Goal: Task Accomplishment & Management: Manage account settings

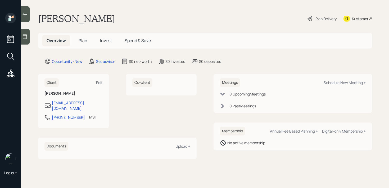
click at [25, 35] on icon at bounding box center [24, 36] width 5 height 5
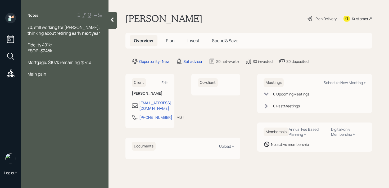
scroll to position [6, 0]
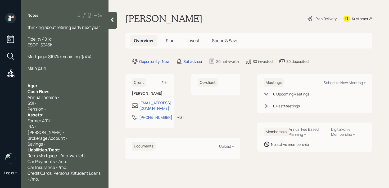
click at [56, 88] on div "Cash Flow:" at bounding box center [65, 91] width 75 height 6
click at [59, 84] on div "Age:" at bounding box center [65, 86] width 75 height 6
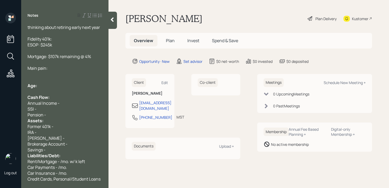
click at [56, 112] on div "Pension -" at bounding box center [65, 115] width 75 height 6
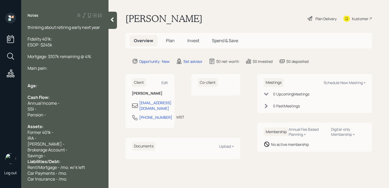
scroll to position [17, 0]
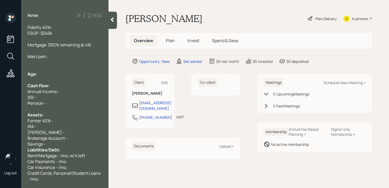
click at [62, 143] on div "Savings -" at bounding box center [65, 144] width 75 height 6
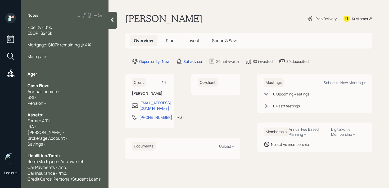
click at [27, 67] on div "70, still working for [PERSON_NAME], thinking about retiring early next year Fi…" at bounding box center [64, 102] width 87 height 157
click at [27, 75] on div "70, still working for [PERSON_NAME], thinking about retiring early next year Fi…" at bounding box center [64, 102] width 87 height 157
click at [30, 75] on span "Age:" at bounding box center [33, 74] width 10 height 6
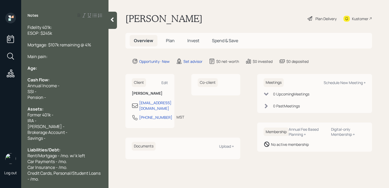
click at [67, 84] on div "Annual Income -" at bounding box center [65, 86] width 75 height 6
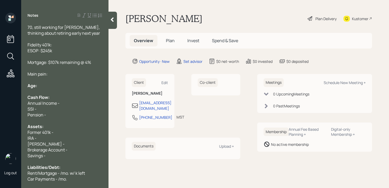
click at [53, 84] on div "Age:" at bounding box center [65, 86] width 75 height 6
drag, startPoint x: 49, startPoint y: 86, endPoint x: 39, endPoint y: 86, distance: 10.1
click at [38, 86] on div "Age: [DEMOGRAPHIC_DATA]" at bounding box center [65, 86] width 75 height 6
click at [65, 125] on div "Assets:" at bounding box center [65, 126] width 75 height 6
click at [60, 137] on div "IRA -" at bounding box center [65, 138] width 75 height 6
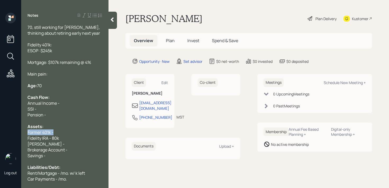
drag, startPoint x: 64, startPoint y: 133, endPoint x: 0, endPoint y: 133, distance: 64.1
click at [0, 133] on div "Log out Notes 70, still working for [PERSON_NAME], thinking about retiring earl…" at bounding box center [194, 94] width 389 height 188
drag, startPoint x: 93, startPoint y: 133, endPoint x: 4, endPoint y: 133, distance: 88.9
click at [4, 133] on div "Log out Notes 70, still working for [PERSON_NAME], thinking about retiring earl…" at bounding box center [194, 94] width 389 height 188
click at [43, 142] on span "[PERSON_NAME] -" at bounding box center [46, 144] width 37 height 6
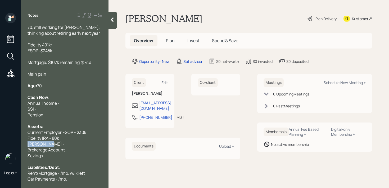
drag, startPoint x: 52, startPoint y: 143, endPoint x: 0, endPoint y: 143, distance: 52.1
click at [0, 143] on div "Log out Notes 70, still working for [PERSON_NAME], thinking about retiring earl…" at bounding box center [194, 94] width 389 height 188
click at [59, 75] on div "Main pain:" at bounding box center [65, 74] width 75 height 6
click at [61, 148] on div "Savings -" at bounding box center [65, 150] width 75 height 6
drag, startPoint x: 90, startPoint y: 145, endPoint x: 17, endPoint y: 145, distance: 73.3
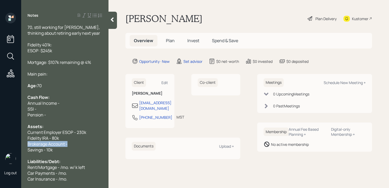
click at [17, 145] on div "Log out Notes 70, still working for [PERSON_NAME], thinking about retiring earl…" at bounding box center [194, 94] width 389 height 188
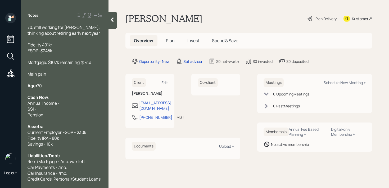
click at [69, 102] on div "Annual Income -" at bounding box center [65, 103] width 75 height 6
click at [73, 110] on div "SSI -" at bounding box center [65, 109] width 75 height 6
click at [80, 101] on div "Annual Income -" at bounding box center [65, 103] width 75 height 6
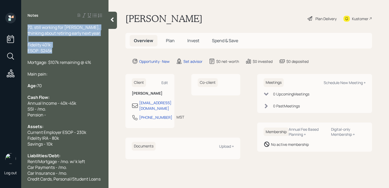
drag, startPoint x: 81, startPoint y: 52, endPoint x: 13, endPoint y: 24, distance: 73.2
click at [13, 24] on div "Log out Notes 70, still working for [PERSON_NAME], thinking about retiring earl…" at bounding box center [194, 94] width 389 height 188
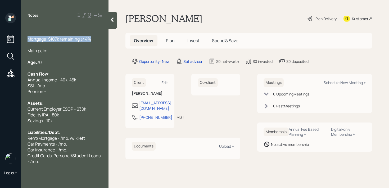
drag, startPoint x: 98, startPoint y: 37, endPoint x: 0, endPoint y: 37, distance: 98.2
click at [0, 37] on div "Log out Notes Mortgage: $107k remaining @ 4% Main pain: Age: [DEMOGRAPHIC_DATA]…" at bounding box center [194, 94] width 389 height 188
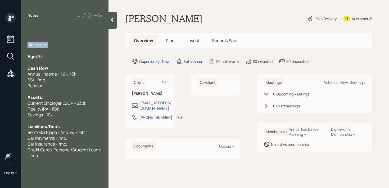
drag, startPoint x: 47, startPoint y: 44, endPoint x: 2, endPoint y: 44, distance: 44.7
click at [2, 44] on div "Log out Notes Main pain: Age: [DEMOGRAPHIC_DATA] Cash Flow: Annual Income - 40k…" at bounding box center [194, 94] width 389 height 188
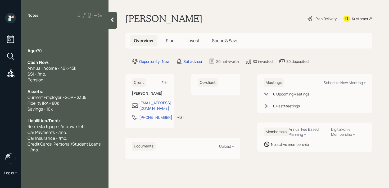
click at [38, 72] on span "SSI - /mo." at bounding box center [37, 74] width 19 height 6
drag, startPoint x: 49, startPoint y: 80, endPoint x: 0, endPoint y: 80, distance: 49.5
click at [0, 80] on div "Log out Notes Age: [DEMOGRAPHIC_DATA] Cash Flow: Annual Income - 40k-45k SSI - …" at bounding box center [194, 94] width 389 height 188
click at [28, 52] on span "Age:" at bounding box center [33, 51] width 10 height 6
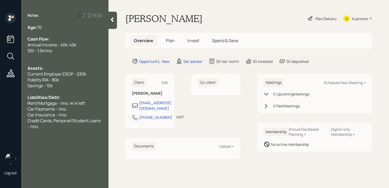
click at [53, 30] on div at bounding box center [65, 33] width 75 height 6
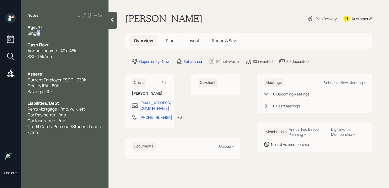
drag, startPoint x: 42, startPoint y: 34, endPoint x: 30, endPoint y: 34, distance: 12.2
click at [34, 34] on div "Single" at bounding box center [65, 33] width 75 height 6
click at [59, 60] on div at bounding box center [65, 62] width 75 height 6
click at [57, 78] on span "Current Employer ESOP - 230k" at bounding box center [57, 80] width 59 height 6
click at [57, 84] on span "Fidelity IRA - 80k" at bounding box center [43, 86] width 31 height 6
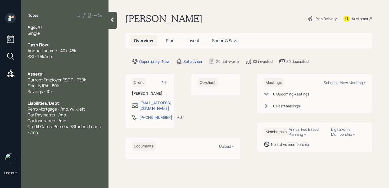
click at [57, 96] on div at bounding box center [65, 97] width 75 height 6
click at [53, 110] on span "Rent/Mortgage - /mo. w/ k left" at bounding box center [56, 109] width 57 height 6
drag, startPoint x: 4, startPoint y: 109, endPoint x: 0, endPoint y: 109, distance: 4.5
click at [0, 109] on div "Log out Notes Age: [DEMOGRAPHIC_DATA] Single Cash Flow: Annual Income - 40k-45k…" at bounding box center [194, 94] width 389 height 188
drag, startPoint x: 78, startPoint y: 105, endPoint x: 65, endPoint y: 105, distance: 13.2
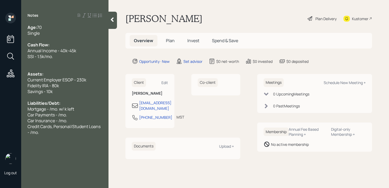
click at [65, 105] on div "Liabilities/Debt:" at bounding box center [65, 103] width 75 height 6
click at [72, 106] on span "Mortgage - /mo. w/ k left" at bounding box center [51, 109] width 47 height 6
drag, startPoint x: 87, startPoint y: 106, endPoint x: 62, endPoint y: 106, distance: 24.6
click at [62, 106] on div "Mortgage - /mo. w/ k left" at bounding box center [65, 109] width 75 height 6
click at [88, 124] on span "Credit Cards, Personal/Student Loans - /mo." at bounding box center [65, 129] width 74 height 12
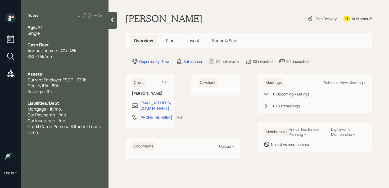
click at [86, 116] on div "Car Payments - /mo." at bounding box center [65, 115] width 75 height 6
drag, startPoint x: 68, startPoint y: 114, endPoint x: 0, endPoint y: 114, distance: 68.0
click at [0, 114] on div "Log out Notes Age: [DEMOGRAPHIC_DATA] Single Cash Flow: Annual Income - 40k-45k…" at bounding box center [194, 94] width 389 height 188
click at [63, 123] on span "Credit Cards, Personal/Student Loans - /mo." at bounding box center [65, 129] width 74 height 12
drag, startPoint x: 84, startPoint y: 109, endPoint x: 80, endPoint y: 109, distance: 3.2
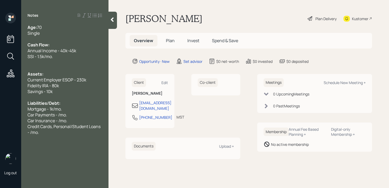
click at [81, 109] on div "Mortgage - 1k/mo." at bounding box center [65, 109] width 75 height 6
click at [79, 119] on div "Car Insurance - /mo." at bounding box center [65, 121] width 75 height 6
click at [80, 121] on div "Car Insurance - /mo." at bounding box center [65, 121] width 75 height 6
drag, startPoint x: 83, startPoint y: 119, endPoint x: 25, endPoint y: 111, distance: 58.0
click at [25, 114] on div "Age: [DEMOGRAPHIC_DATA] Single Cash Flow: Annual Income - 40k-45k SSI - 1.5k/mo…" at bounding box center [64, 79] width 87 height 111
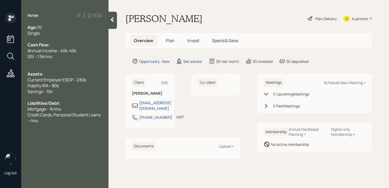
drag, startPoint x: 60, startPoint y: 124, endPoint x: 23, endPoint y: 118, distance: 38.2
click at [23, 117] on div "Notes Age: [DEMOGRAPHIC_DATA] Single Cash Flow: Annual Income - 40k-45k SSI - 1…" at bounding box center [64, 97] width 87 height 169
click at [38, 123] on div "Notes Age: [DEMOGRAPHIC_DATA] Single Cash Flow: Annual Income - 40k-45k SSI - 1…" at bounding box center [64, 97] width 87 height 169
drag, startPoint x: 40, startPoint y: 123, endPoint x: 24, endPoint y: 114, distance: 17.8
click at [24, 114] on div "Age: [DEMOGRAPHIC_DATA] Single Cash Flow: Annual Income - 40k-45k SSI - 1.5k/mo…" at bounding box center [64, 73] width 87 height 99
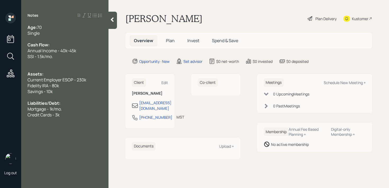
click at [109, 18] on div at bounding box center [113, 20] width 8 height 17
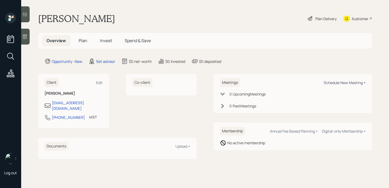
click at [329, 82] on div "Schedule New Meeting +" at bounding box center [345, 82] width 42 height 5
select select "round-[PERSON_NAME]"
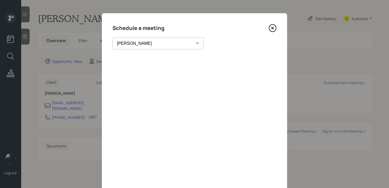
click at [271, 27] on icon at bounding box center [273, 28] width 8 height 8
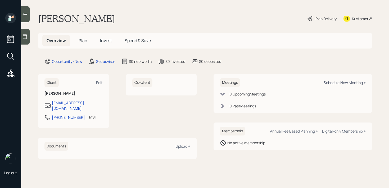
click at [343, 82] on div "Schedule New Meeting +" at bounding box center [345, 82] width 42 height 5
select select "round-[PERSON_NAME]"
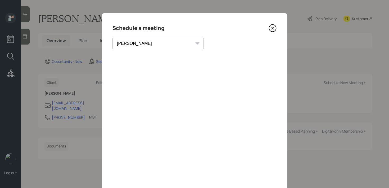
click at [273, 31] on icon at bounding box center [272, 28] width 7 height 7
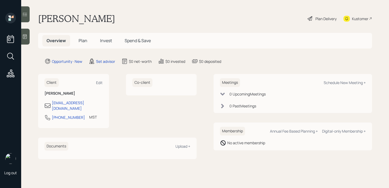
click at [25, 38] on icon at bounding box center [24, 36] width 5 height 5
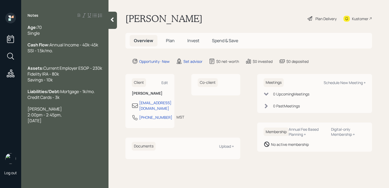
click at [360, 18] on div "Kustomer" at bounding box center [360, 19] width 16 height 6
click at [85, 123] on div "[DATE]" at bounding box center [65, 121] width 75 height 6
click at [84, 100] on div "Liabilities/Debt: Mortgage - 1k/mo. Credit Cards - 3k" at bounding box center [65, 94] width 75 height 12
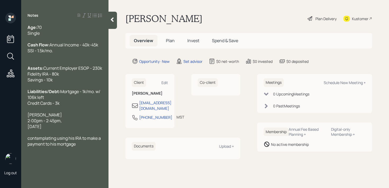
click at [105, 110] on div "Age: [DEMOGRAPHIC_DATA] Single Cash Flow: Annual Income - 40k-45k SSI - 1.5k/mo…" at bounding box center [64, 85] width 87 height 122
click at [100, 106] on div "Liabilities/Debt: Mortgage - 1k/mo. w/ 106k left Credit Cards - 3k" at bounding box center [65, 96] width 75 height 17
click at [89, 158] on div "Notes Age: [DEMOGRAPHIC_DATA] Single Cash Flow: Annual Income - 40k-45k SSI - 1…" at bounding box center [64, 97] width 87 height 169
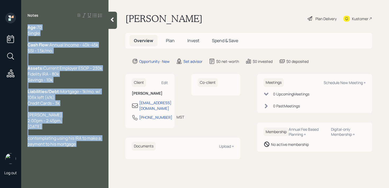
drag, startPoint x: 91, startPoint y: 158, endPoint x: 41, endPoint y: 156, distance: 49.8
click at [41, 156] on div "Notes Age: [DEMOGRAPHIC_DATA] Single Cash Flow: Annual Income - 40k-45k SSI - 1…" at bounding box center [64, 97] width 87 height 169
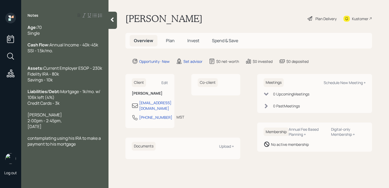
click at [40, 147] on span "contemplating using his IRA to make a payment to his mortgage" at bounding box center [65, 141] width 74 height 12
click at [90, 106] on span "Mortgage - 1k/mo. w/ 106k left (4%) Credit Cards - 3k" at bounding box center [65, 96] width 74 height 17
drag, startPoint x: 67, startPoint y: 88, endPoint x: 8, endPoint y: 88, distance: 59.0
click at [8, 88] on div "Log out Notes Age: [DEMOGRAPHIC_DATA] Single Cash Flow: Annual Income - 40k-45k…" at bounding box center [194, 94] width 389 height 188
click at [58, 106] on span "Mortgage - 1k/mo. w/ 106k left (4.25%) Credit Cards - 3k" at bounding box center [65, 96] width 74 height 17
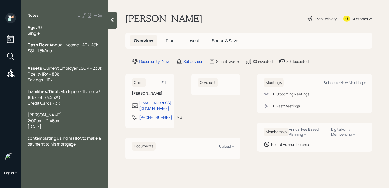
click at [67, 162] on div "Notes Age: [DEMOGRAPHIC_DATA] Single Cash Flow: Annual Income - 40k-45k SSI - 1…" at bounding box center [64, 97] width 87 height 169
click at [86, 147] on div "contemplating using his IRA to make a payment to his mortgage" at bounding box center [65, 141] width 75 height 12
click at [85, 135] on div at bounding box center [65, 132] width 75 height 6
click at [79, 59] on div at bounding box center [65, 56] width 75 height 6
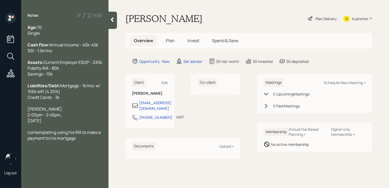
click at [361, 19] on div "Kustomer" at bounding box center [360, 19] width 16 height 6
click at [76, 156] on div "Notes Age: [DEMOGRAPHIC_DATA] Single Cash Flow: Annual Income - 40k-45k SSI - 1…" at bounding box center [64, 97] width 87 height 169
click at [80, 141] on div "contemplating using his IRA to make a payment to his mortgage" at bounding box center [65, 135] width 75 height 12
click at [30, 141] on span "contemplating using his IRA to make a payment to his mortgage" at bounding box center [65, 135] width 74 height 12
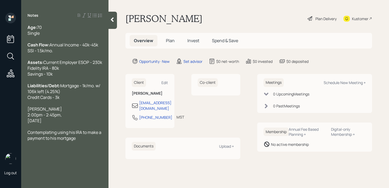
click at [82, 123] on div "[DATE]" at bounding box center [65, 121] width 75 height 6
drag, startPoint x: 82, startPoint y: 131, endPoint x: 13, endPoint y: 118, distance: 69.7
click at [13, 118] on div "Log out Notes Age: [DEMOGRAPHIC_DATA] Single Cash Flow: Annual Income - 40k-45k…" at bounding box center [194, 94] width 389 height 188
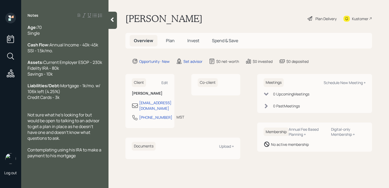
click at [90, 158] on div "Contemplating using his IRA to make a payment to his mortgage" at bounding box center [65, 153] width 75 height 12
click at [104, 158] on div "Age: [DEMOGRAPHIC_DATA] Single Cash Flow: Annual Income - 40k-45k SSI - 1.5k/mo…" at bounding box center [64, 91] width 87 height 134
click at [101, 158] on span "Contemplating using his IRA to make a payment to his mortgage" at bounding box center [65, 153] width 75 height 12
click at [93, 158] on div "Contemplating using his IRA to make a big payment to his mortgage" at bounding box center [65, 153] width 75 height 12
click at [69, 32] on div "Age: [DEMOGRAPHIC_DATA] Single" at bounding box center [65, 30] width 75 height 12
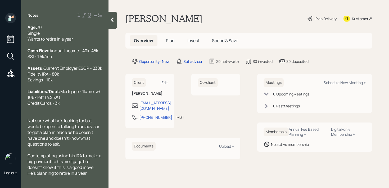
scroll to position [6, 0]
drag, startPoint x: 90, startPoint y: 179, endPoint x: 14, endPoint y: 179, distance: 75.7
click at [14, 179] on div "Log out Notes Age: [DEMOGRAPHIC_DATA] Single Wants to retire in a year Cash Flo…" at bounding box center [194, 94] width 389 height 188
click at [114, 20] on icon at bounding box center [112, 19] width 5 height 5
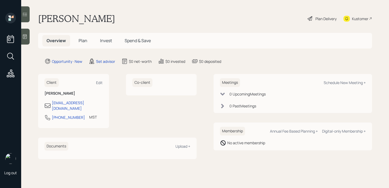
click at [177, 25] on main "[PERSON_NAME] Plan Delivery Kustomer Overview Plan Invest Spend & Save Opportun…" at bounding box center [205, 94] width 368 height 188
